Goal: Navigation & Orientation: Find specific page/section

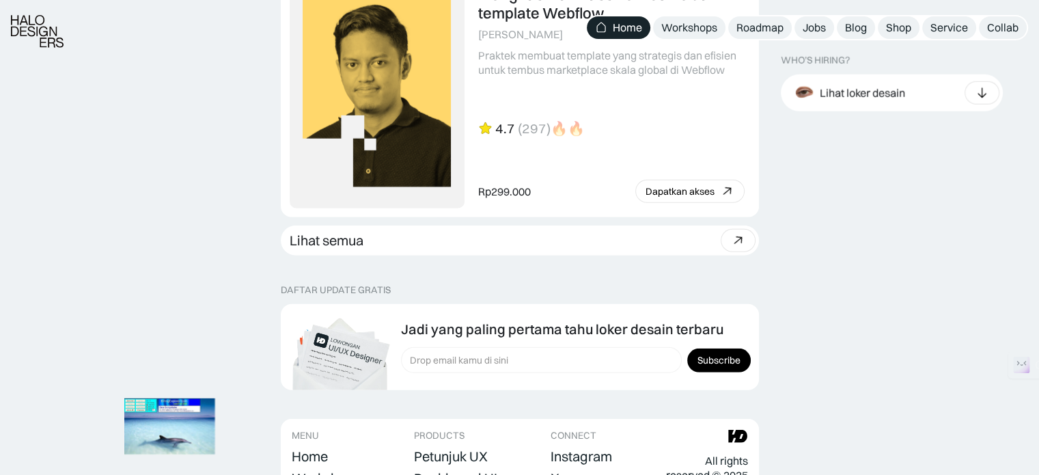
scroll to position [3947, 0]
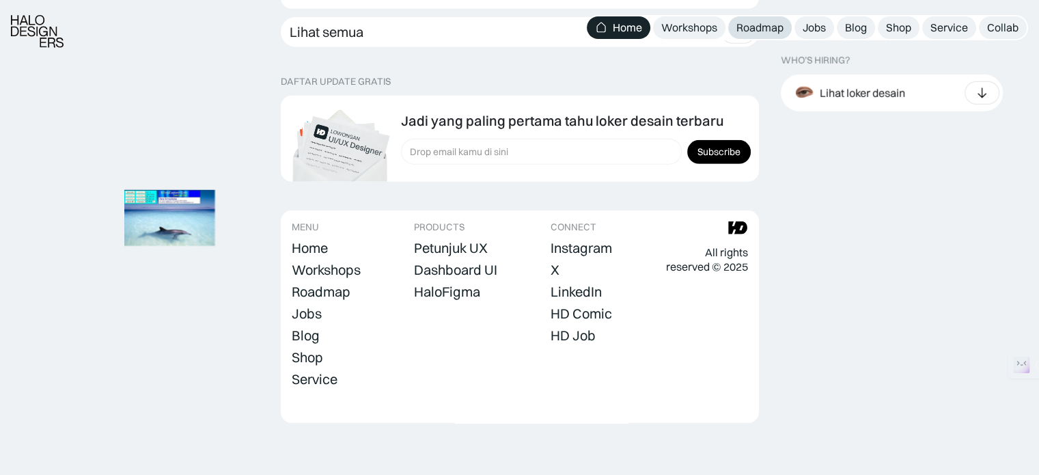
click at [777, 21] on div "Roadmap" at bounding box center [759, 27] width 47 height 14
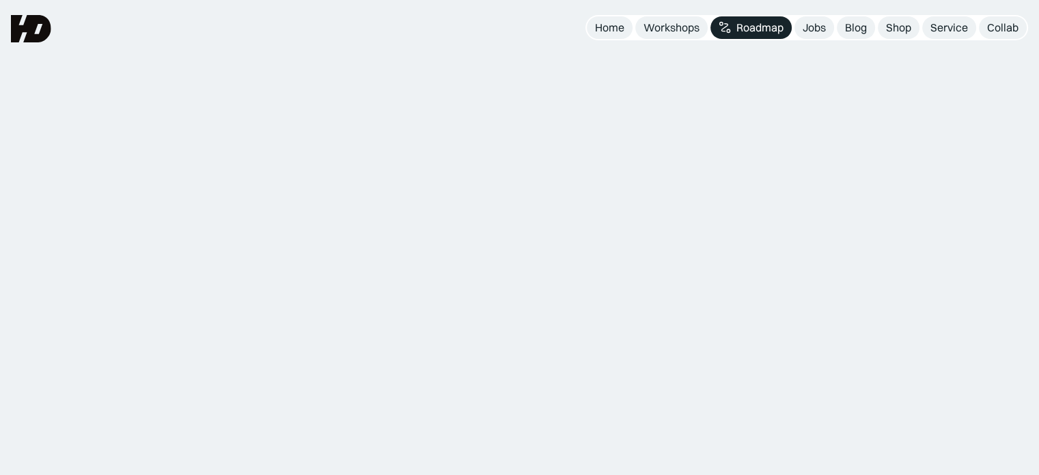
click at [798, 26] on link "Jobs" at bounding box center [814, 27] width 40 height 23
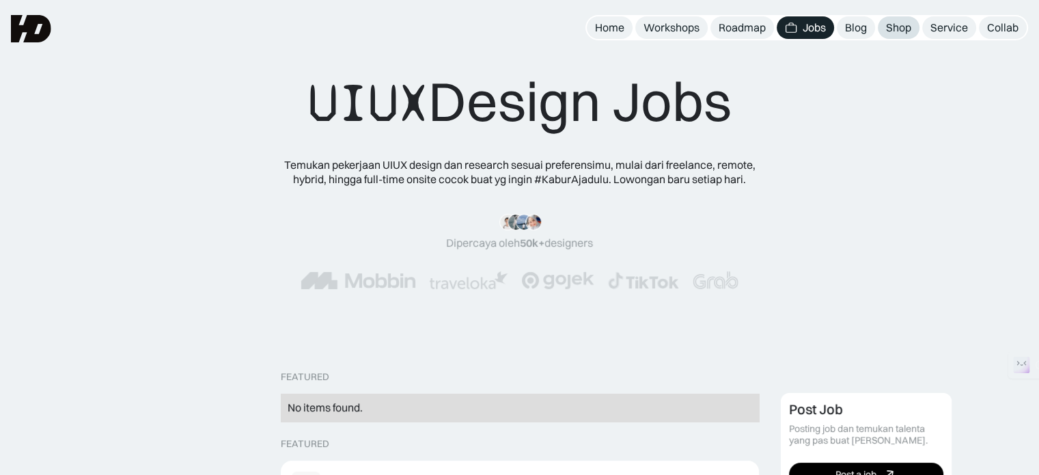
click at [892, 25] on div "Shop" at bounding box center [898, 27] width 25 height 14
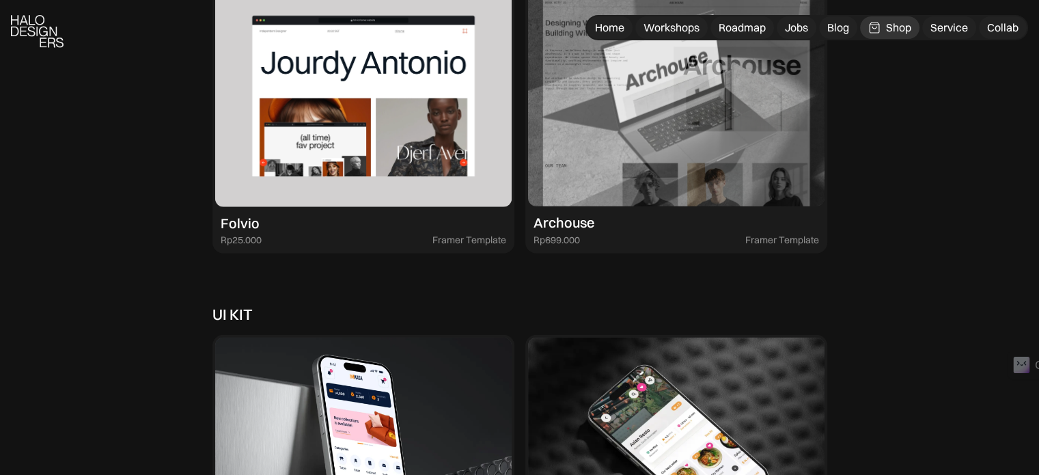
scroll to position [3416, 0]
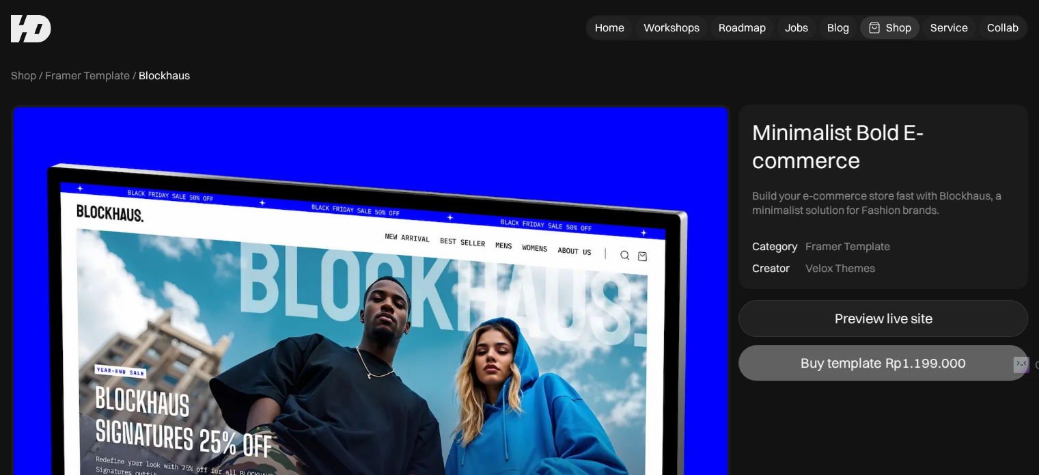
click at [845, 309] on link "Preview live site" at bounding box center [883, 318] width 290 height 37
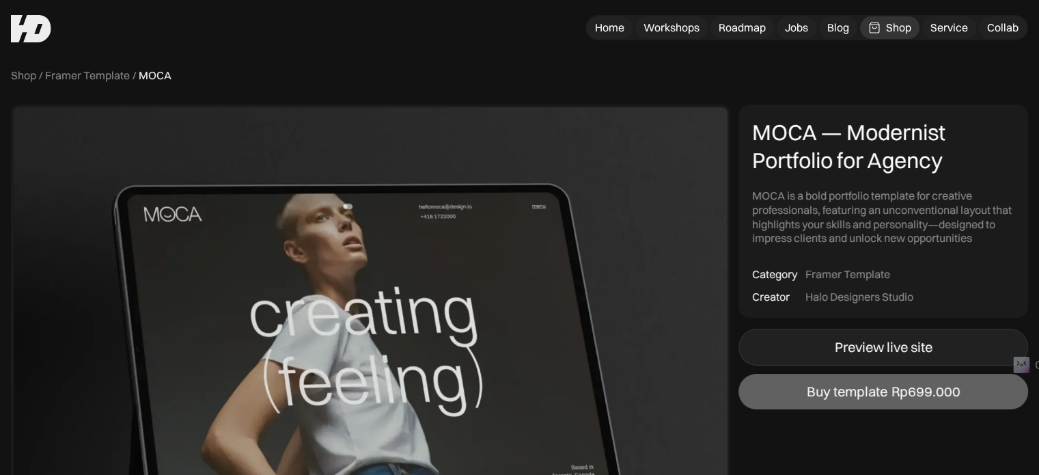
click at [893, 362] on link "Preview live site" at bounding box center [883, 346] width 290 height 37
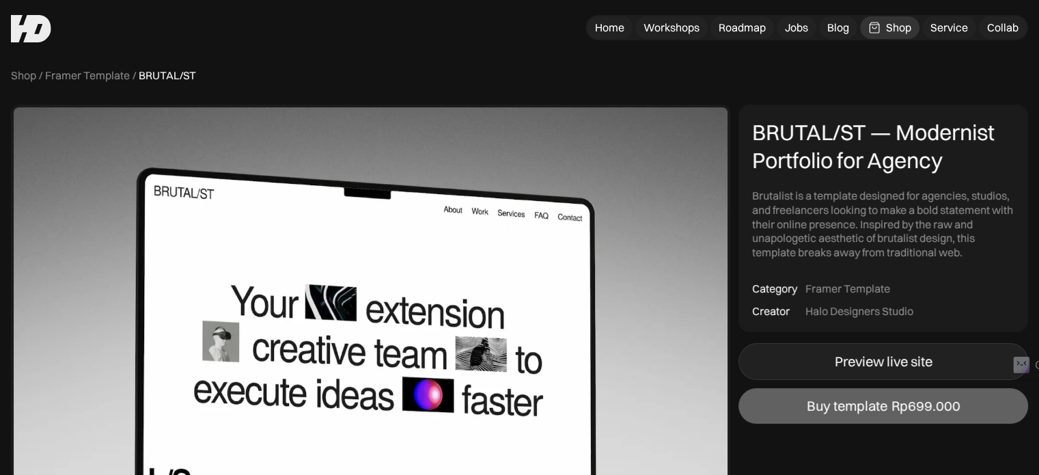
click at [849, 365] on div "Preview live site" at bounding box center [884, 361] width 98 height 16
